Goal: Book appointment/travel/reservation

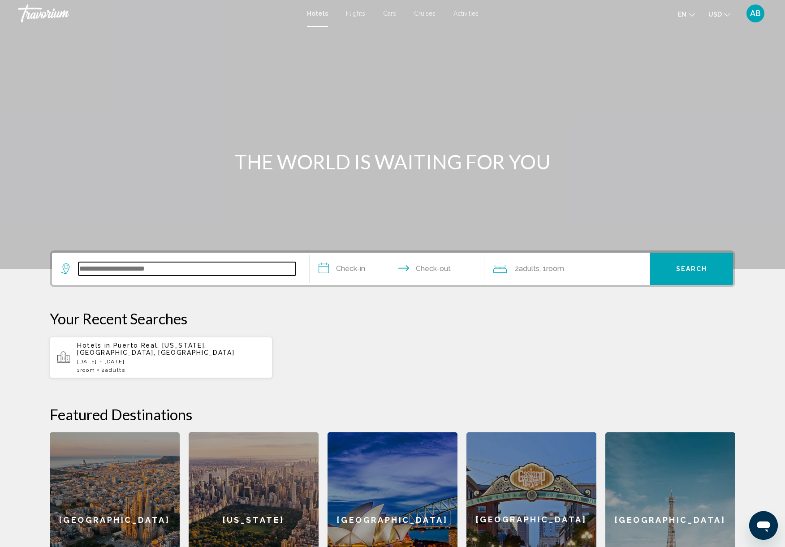
click at [192, 268] on input "Search widget" at bounding box center [186, 268] width 217 height 13
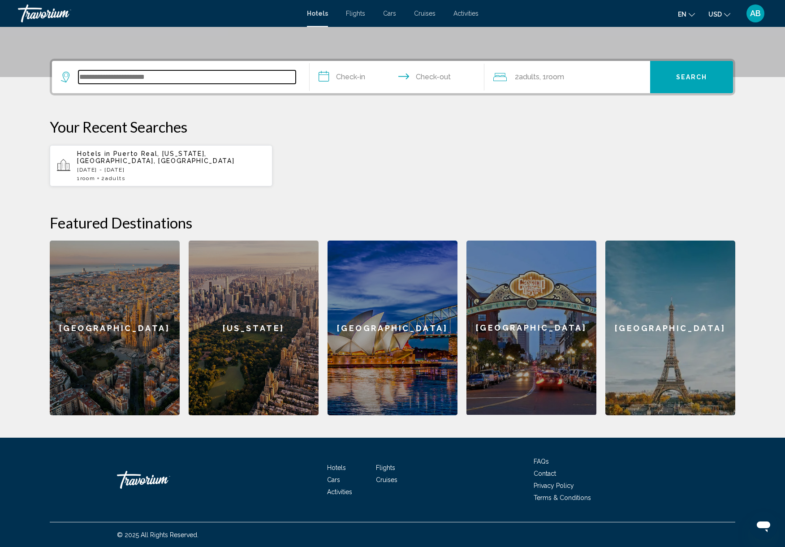
scroll to position [192, 0]
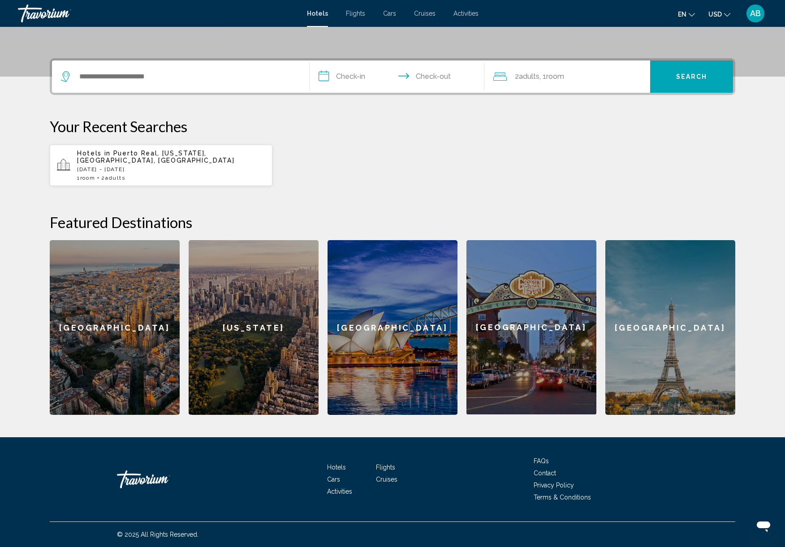
click at [469, 13] on span "Activities" at bounding box center [465, 13] width 25 height 7
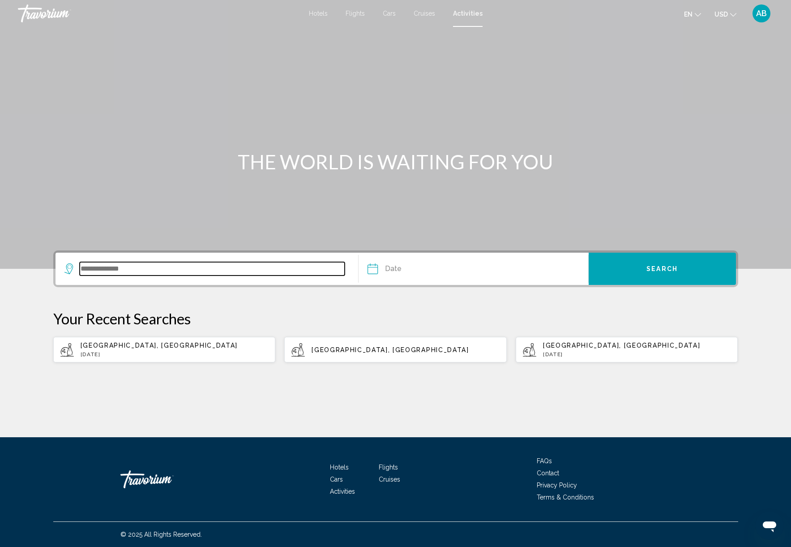
click at [192, 271] on input "Search widget" at bounding box center [213, 268] width 266 height 13
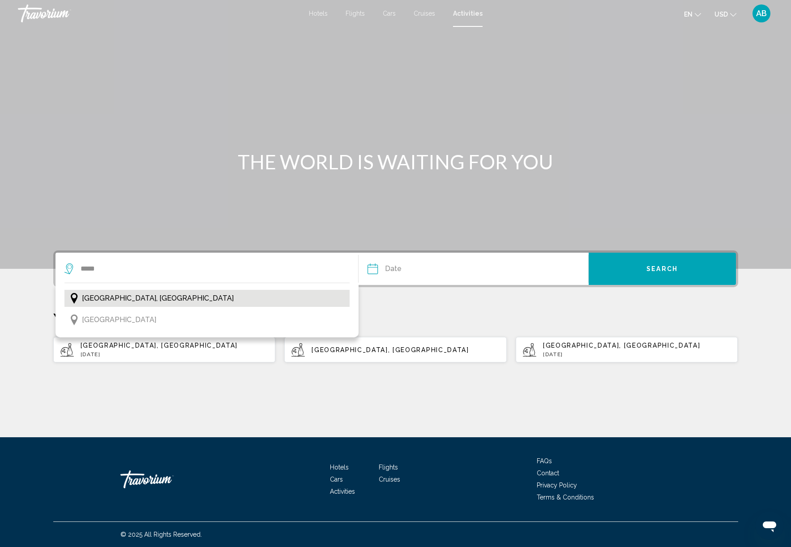
click at [131, 301] on button "[GEOGRAPHIC_DATA], [GEOGRAPHIC_DATA]" at bounding box center [207, 298] width 286 height 17
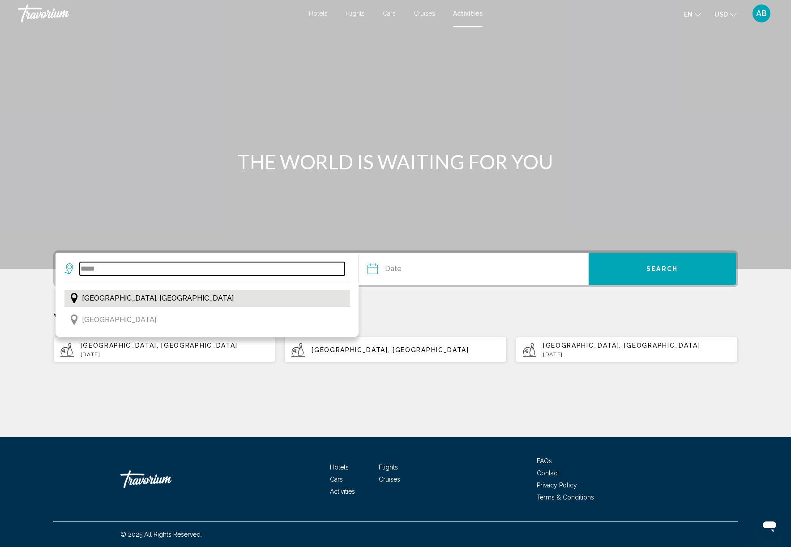
type input "**********"
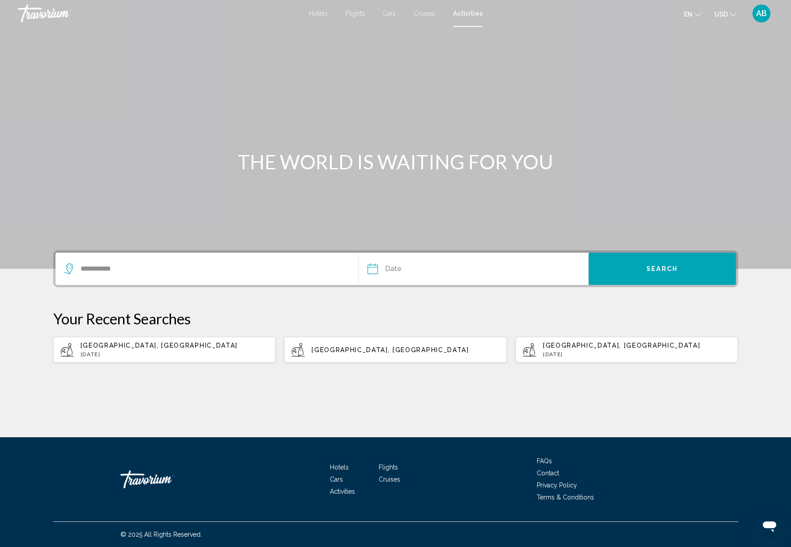
click at [437, 273] on input "Date" at bounding box center [422, 270] width 114 height 35
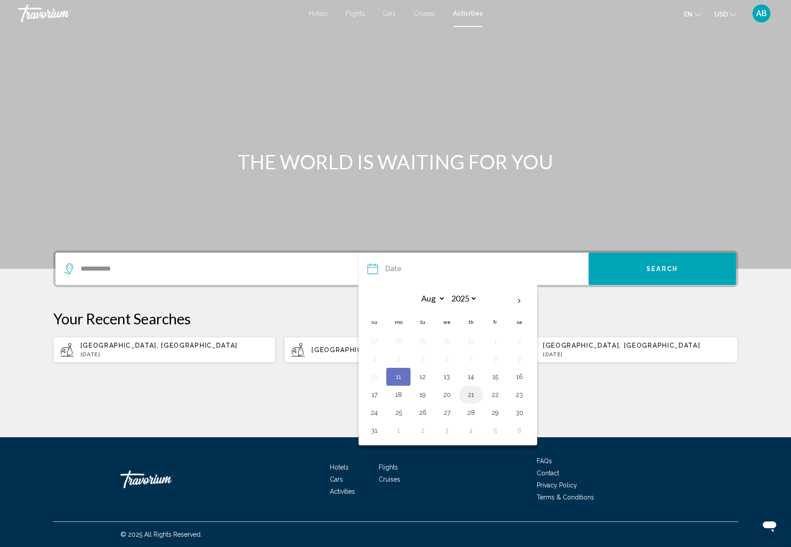
click at [469, 395] on button "21" at bounding box center [471, 394] width 14 height 13
type input "**********"
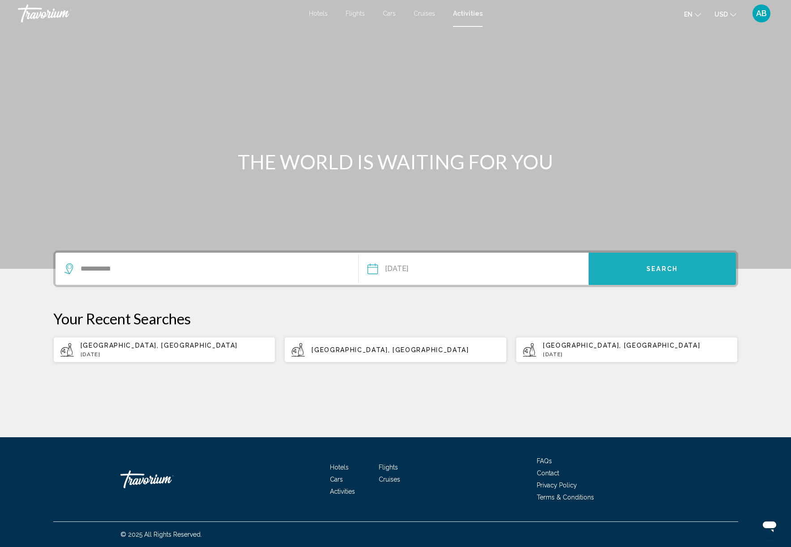
click at [655, 269] on span "Search" at bounding box center [662, 269] width 31 height 7
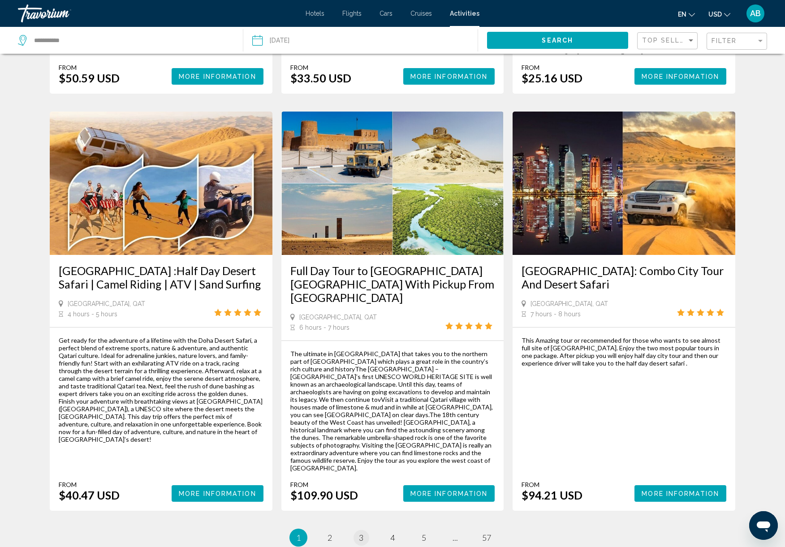
scroll to position [1167, 0]
click at [331, 533] on span "2" at bounding box center [329, 538] width 4 height 10
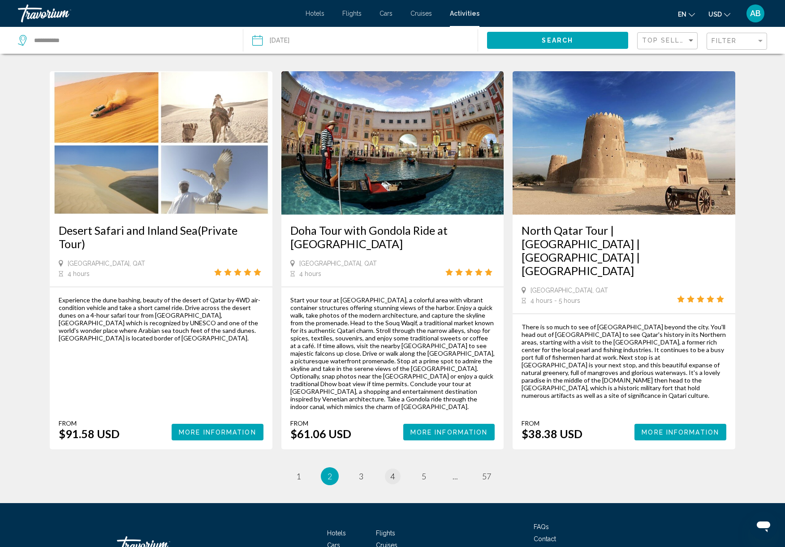
scroll to position [1199, 0]
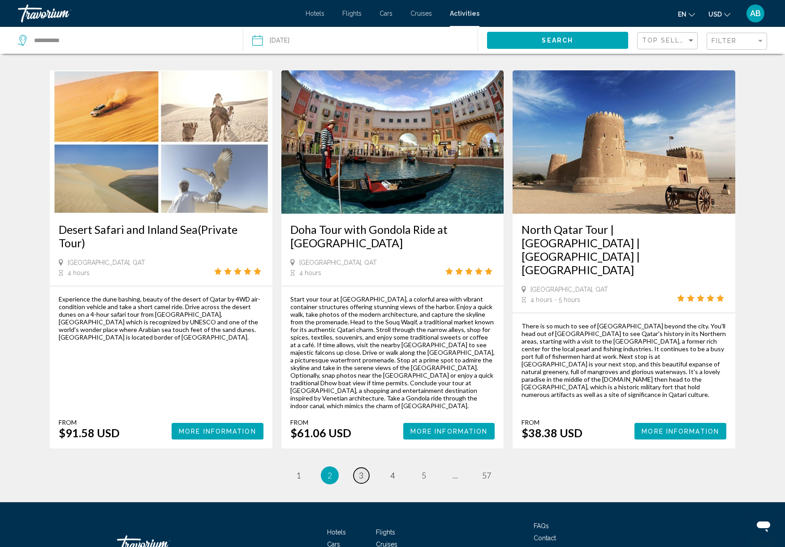
click at [365, 468] on link "page 3" at bounding box center [361, 476] width 16 height 16
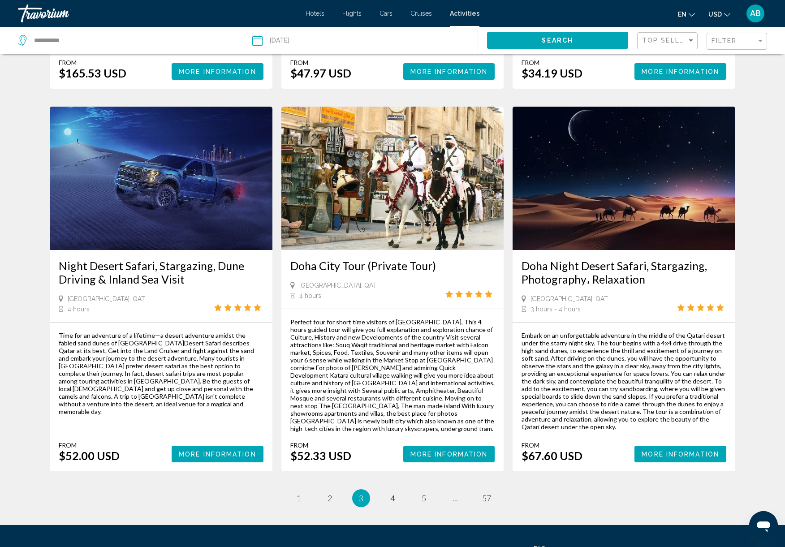
scroll to position [1229, 0]
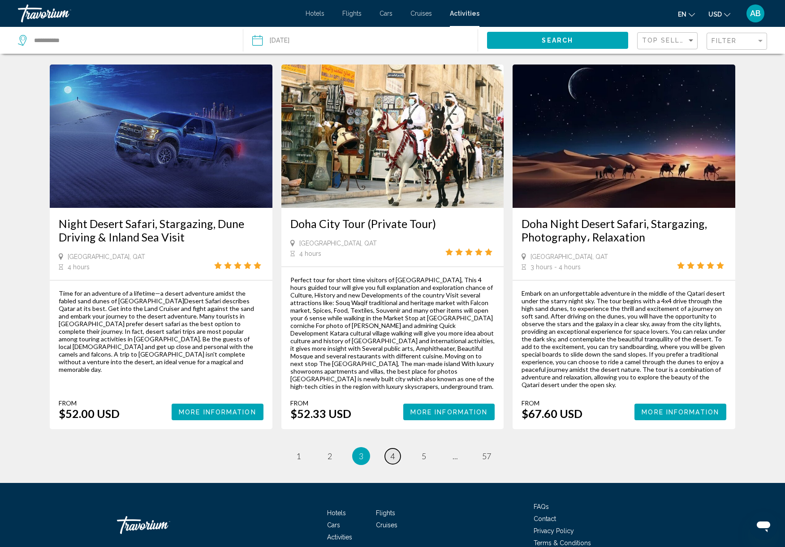
click at [390, 451] on span "4" at bounding box center [392, 456] width 4 height 10
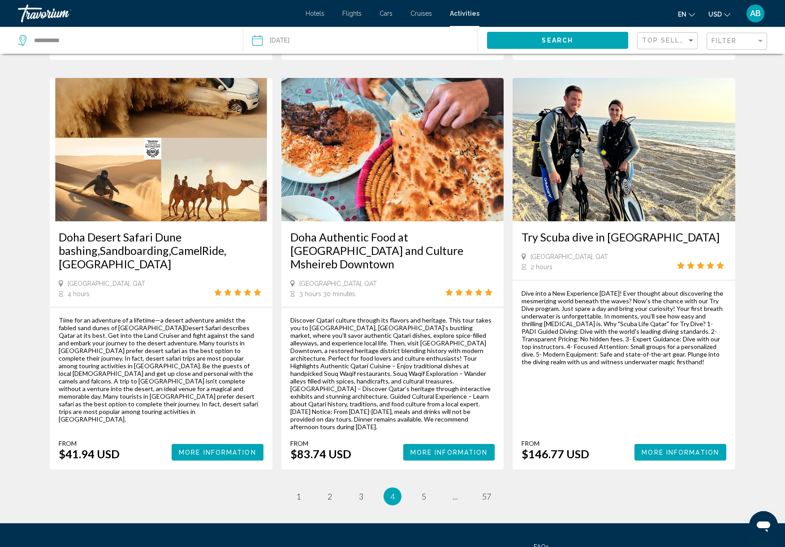
scroll to position [1186, 0]
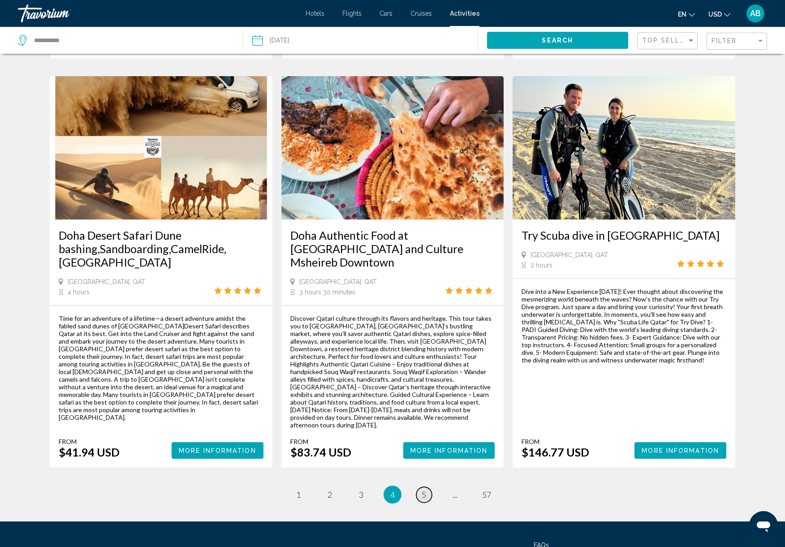
click at [425, 490] on span "5" at bounding box center [423, 495] width 4 height 10
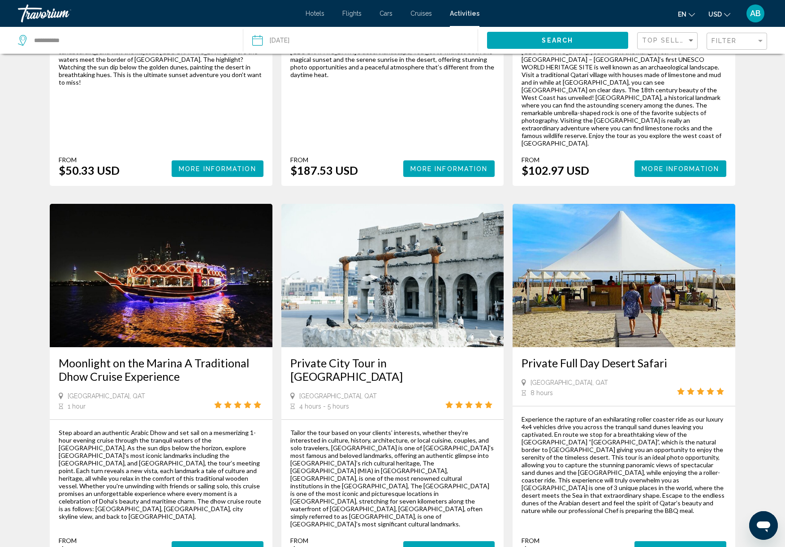
scroll to position [1208, 0]
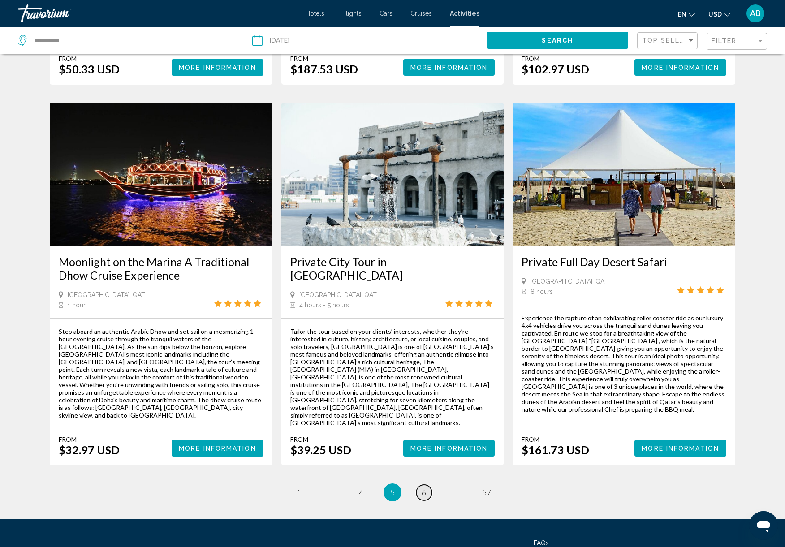
click at [428, 485] on link "page 6" at bounding box center [424, 493] width 16 height 16
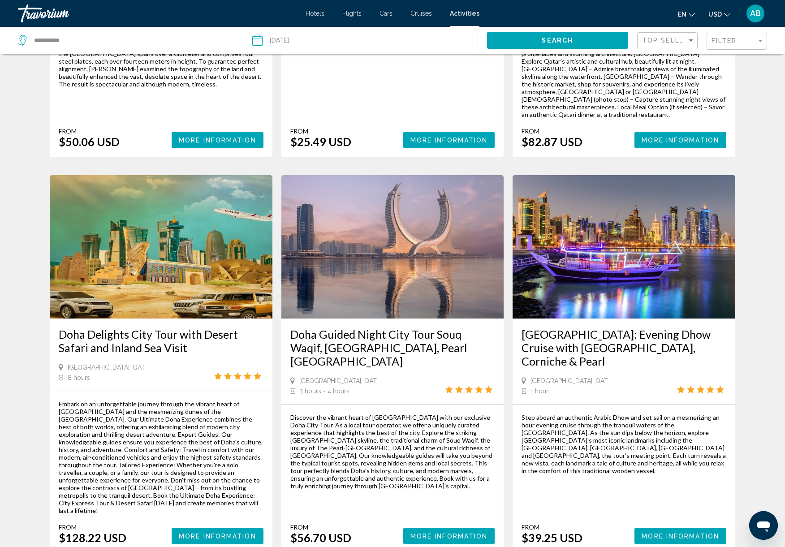
scroll to position [1220, 0]
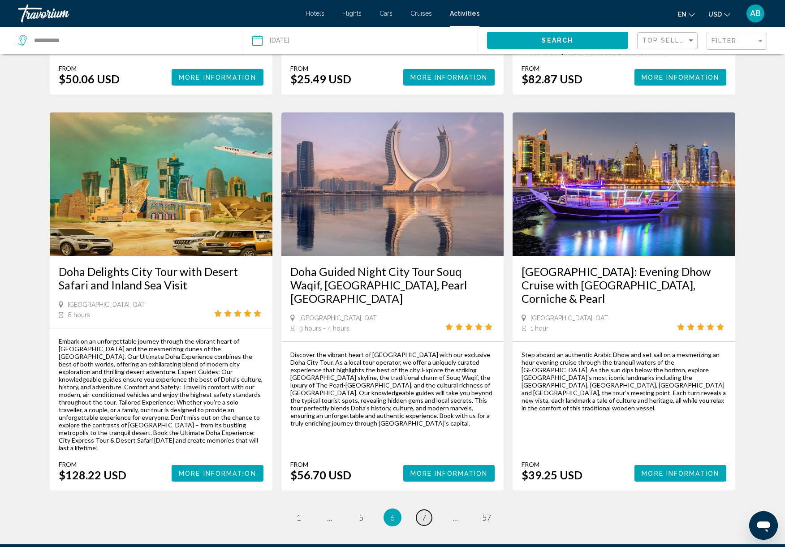
click at [425, 512] on span "7" at bounding box center [423, 517] width 4 height 10
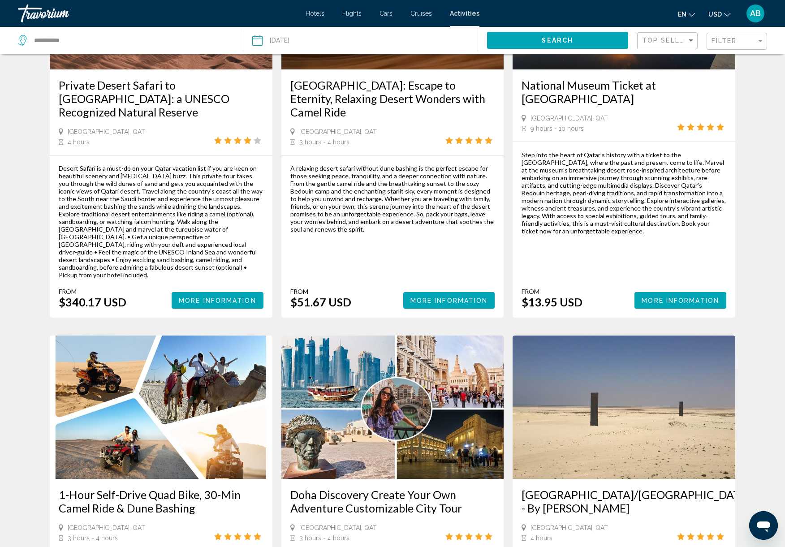
scroll to position [351, 0]
